Goal: Task Accomplishment & Management: Manage account settings

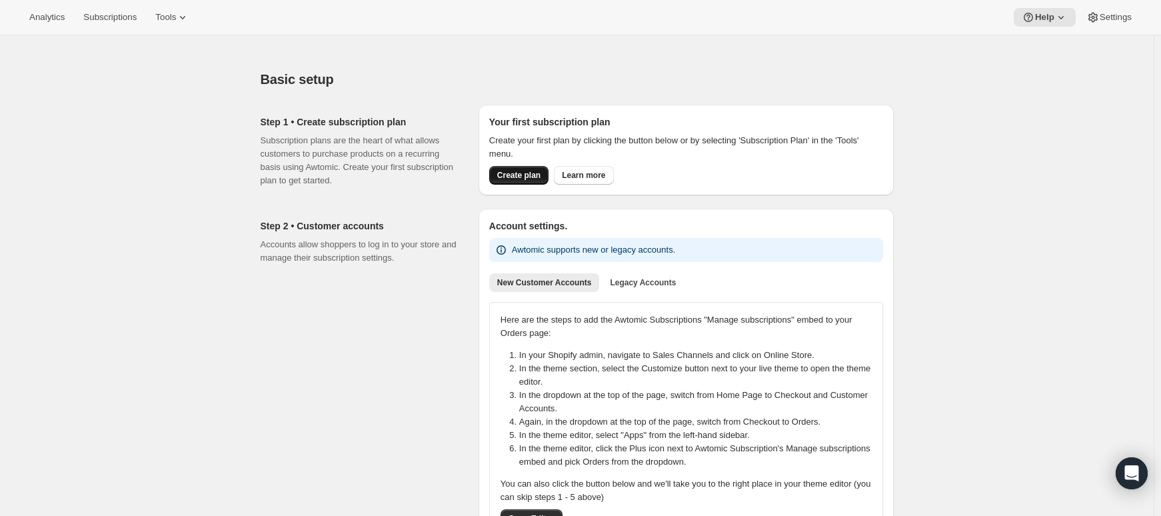
click at [520, 178] on span "Create plan" at bounding box center [518, 175] width 43 height 11
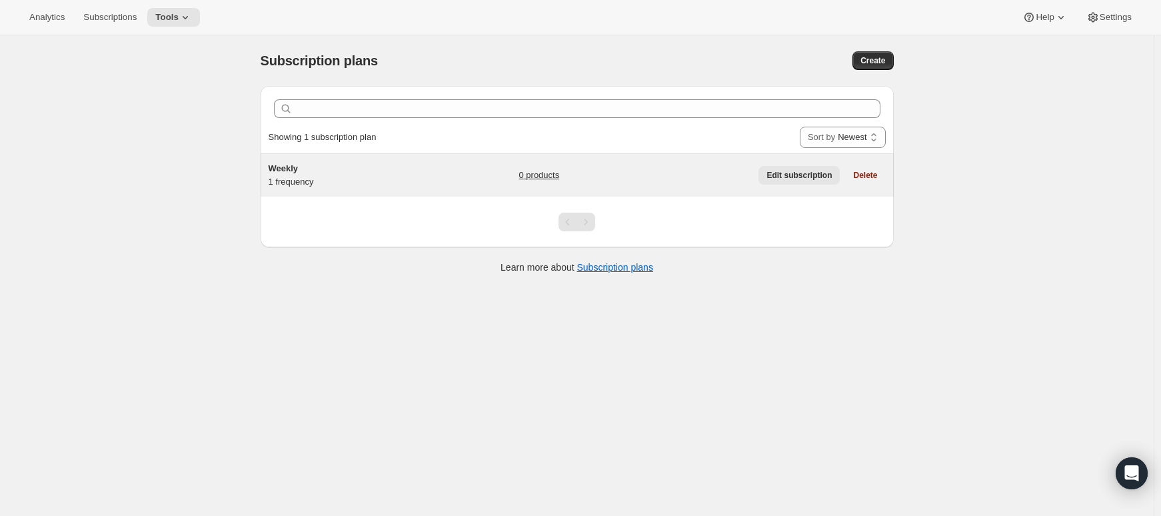
click at [796, 174] on span "Edit subscription" at bounding box center [799, 175] width 65 height 11
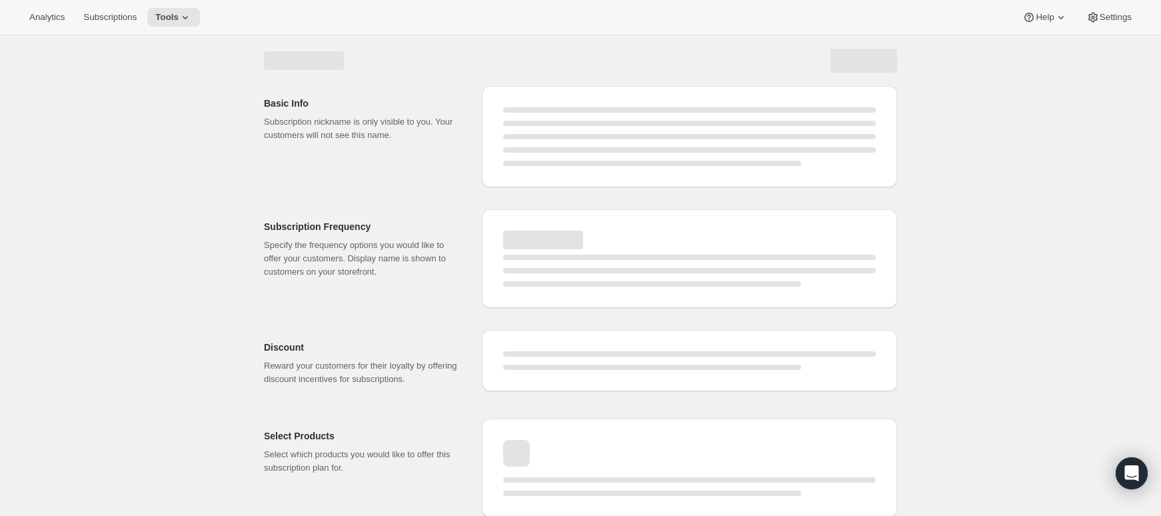
select select "WEEK"
select select "MONTH"
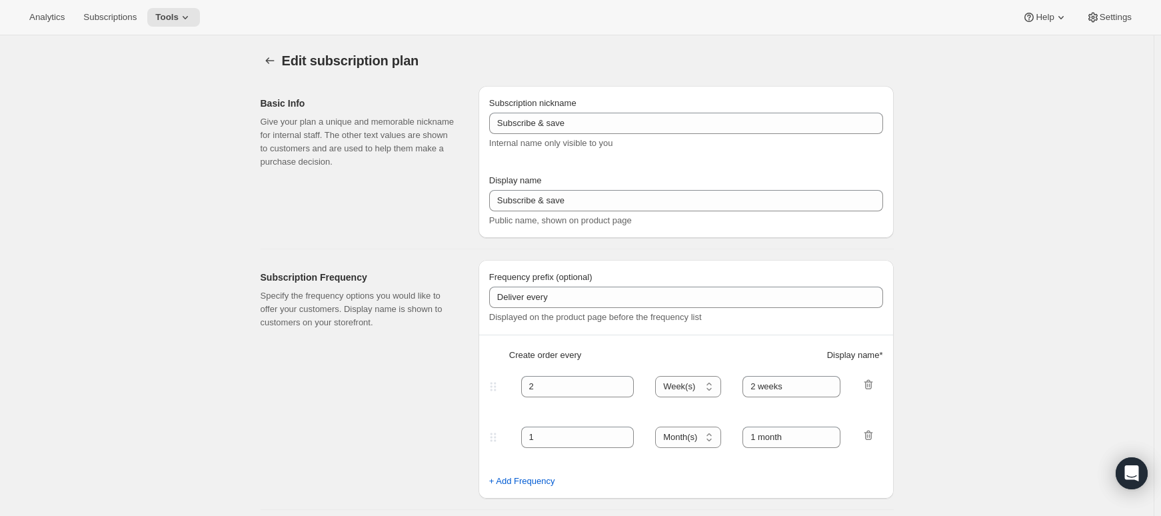
type input "Weekly"
type input "1"
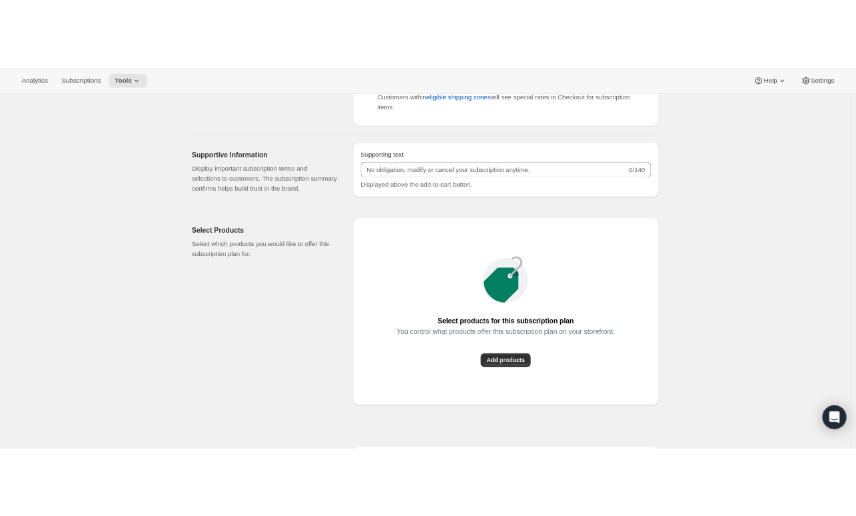
scroll to position [667, 0]
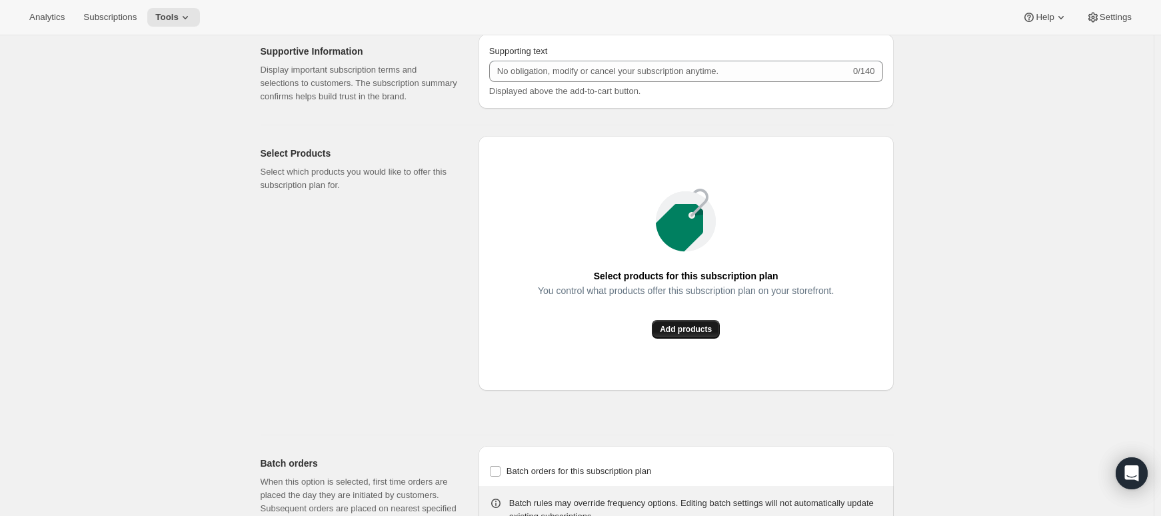
click at [687, 325] on span "Add products" at bounding box center [686, 329] width 52 height 11
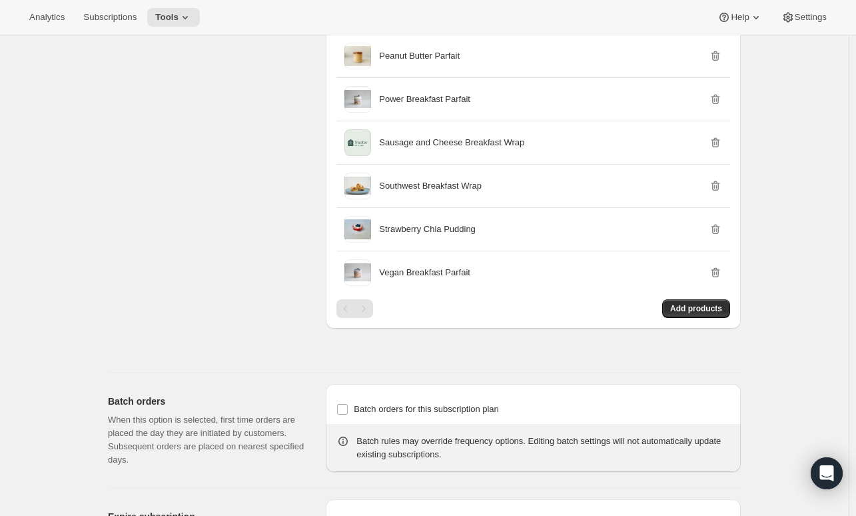
scroll to position [1289, 0]
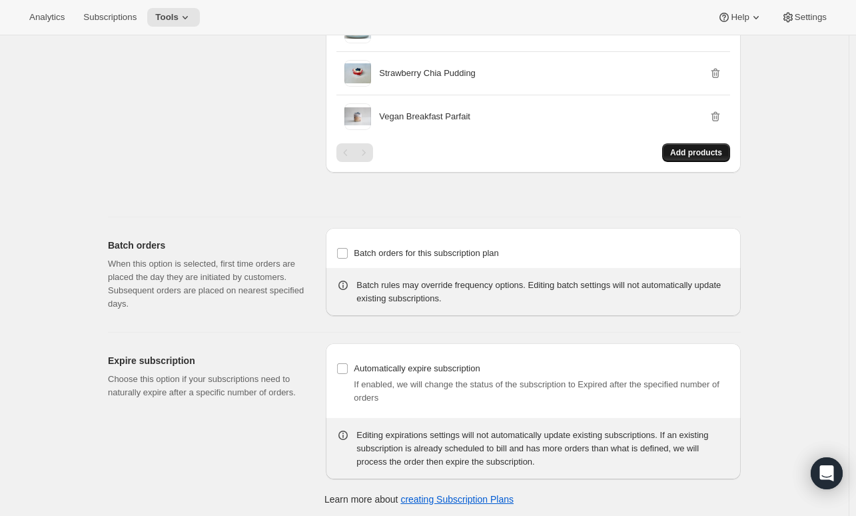
click at [695, 149] on span "Add products" at bounding box center [697, 152] width 52 height 11
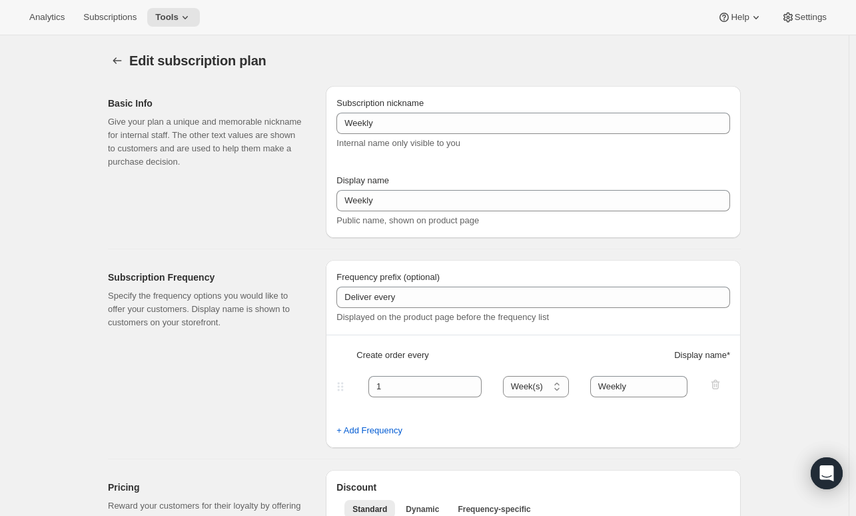
scroll to position [133, 0]
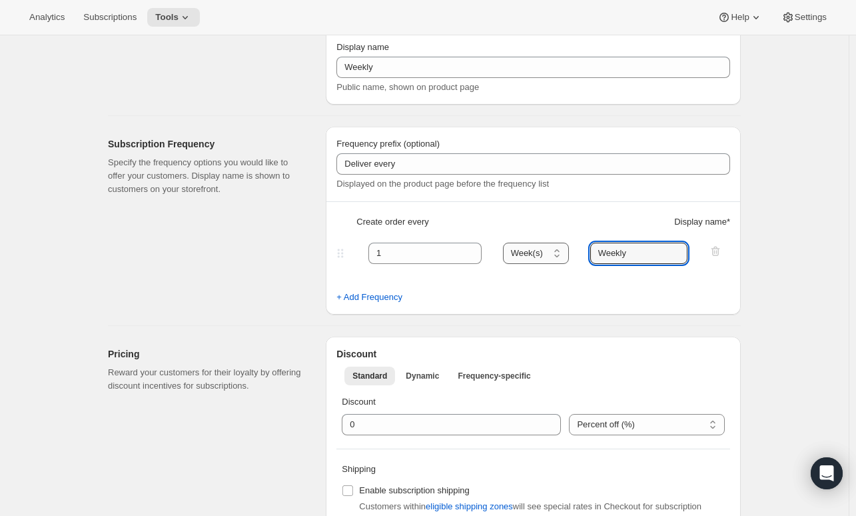
drag, startPoint x: 643, startPoint y: 250, endPoint x: 561, endPoint y: 261, distance: 83.3
click at [561, 261] on div "1 Day(s) Week(s) Month(s) Year(s) Week(s) Weekly" at bounding box center [528, 253] width 389 height 21
type input "week"
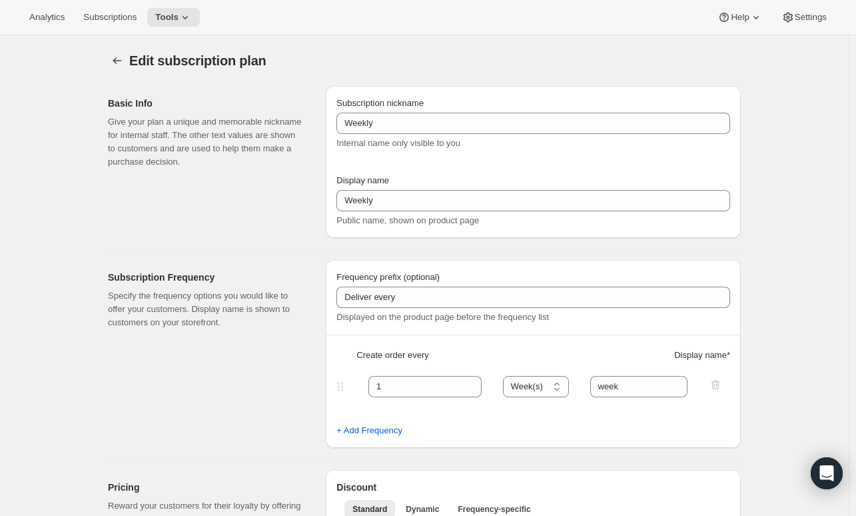
scroll to position [733, 0]
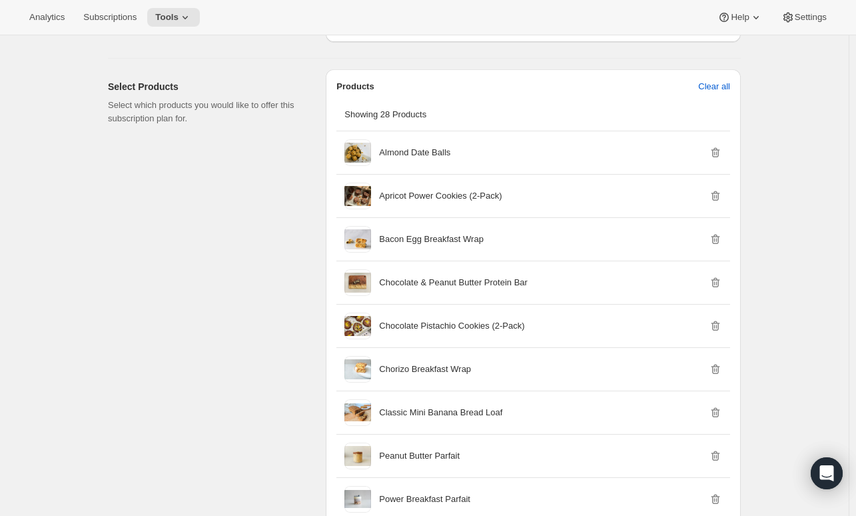
select select "WEEK"
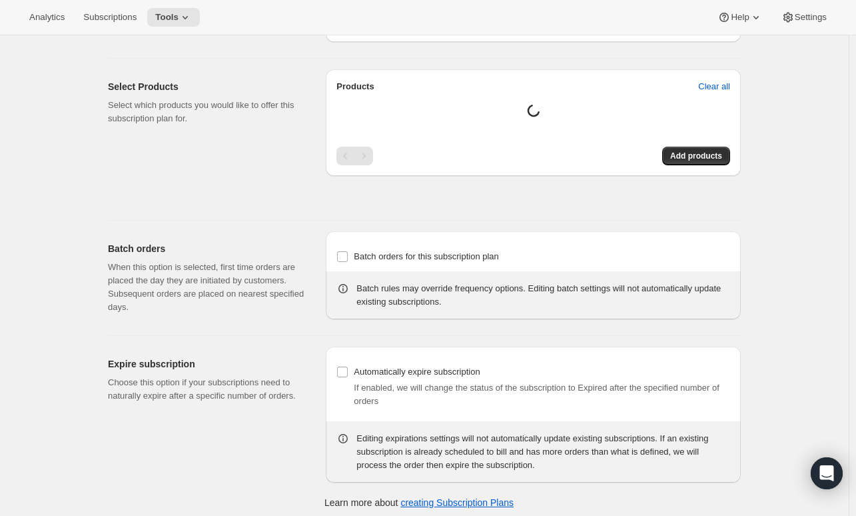
type input "week"
